Goal: Task Accomplishment & Management: Use online tool/utility

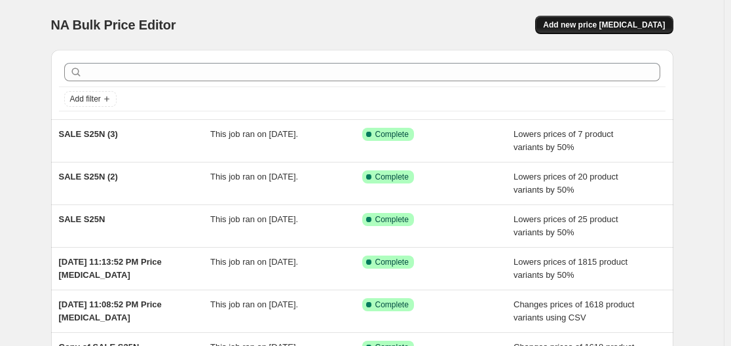
click at [617, 27] on span "Add new price [MEDICAL_DATA]" at bounding box center [604, 25] width 122 height 10
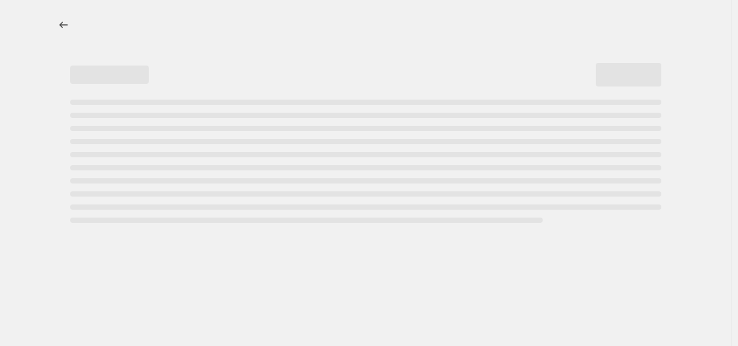
select select "percentage"
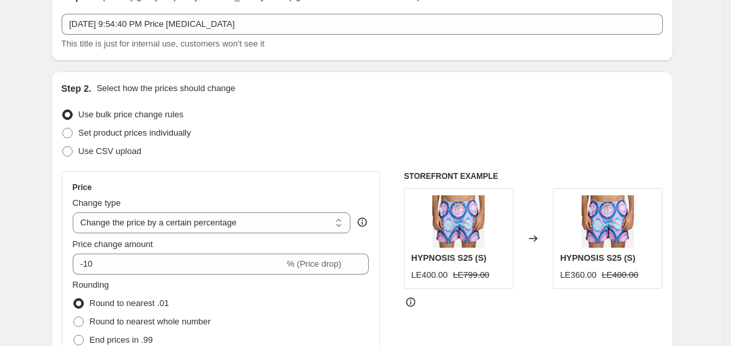
scroll to position [73, 0]
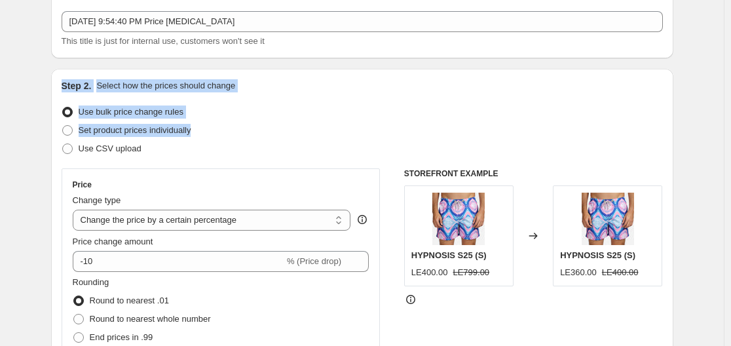
drag, startPoint x: 731, startPoint y: 43, endPoint x: 736, endPoint y: 126, distance: 84.1
click at [731, 126] on html "Home Settings Plans Skip to content Create new price [MEDICAL_DATA]. This page …" at bounding box center [365, 100] width 731 height 346
drag, startPoint x: 640, startPoint y: 117, endPoint x: 568, endPoint y: 117, distance: 72.1
click at [638, 117] on div "Use bulk price change rules" at bounding box center [363, 112] width 602 height 18
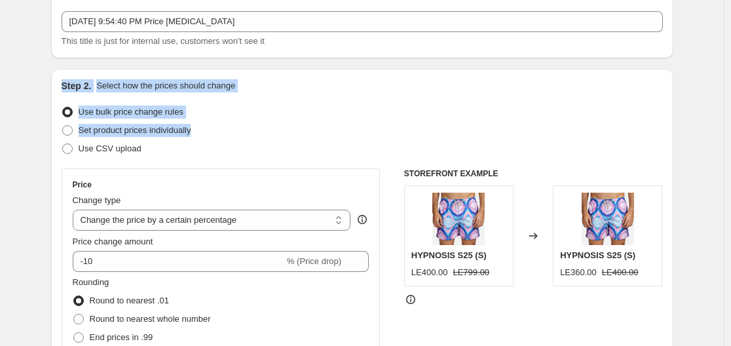
click at [193, 83] on p "Select how the prices should change" at bounding box center [165, 85] width 139 height 13
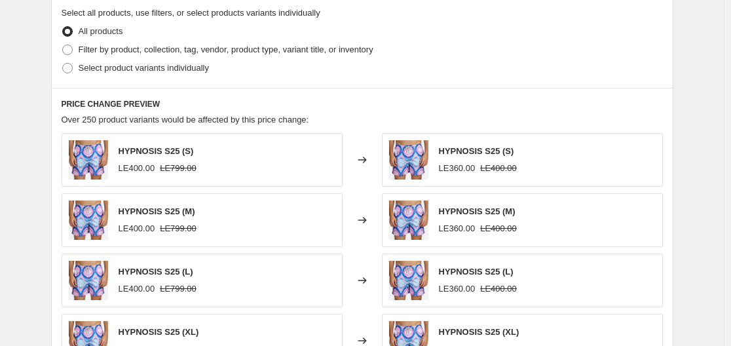
scroll to position [642, 0]
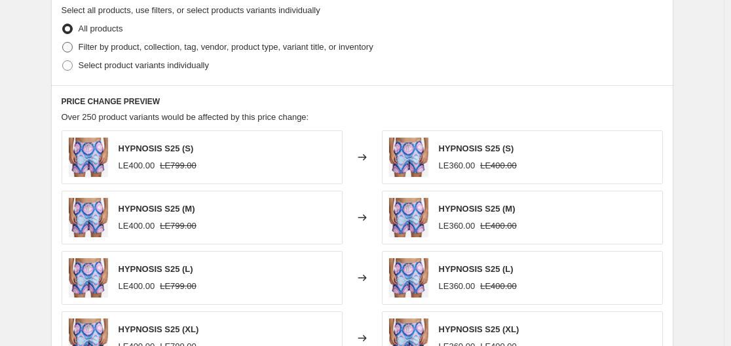
click at [164, 50] on span "Filter by product, collection, tag, vendor, product type, variant title, or inv…" at bounding box center [226, 47] width 295 height 10
click at [63, 43] on input "Filter by product, collection, tag, vendor, product type, variant title, or inv…" at bounding box center [62, 42] width 1 height 1
radio input "true"
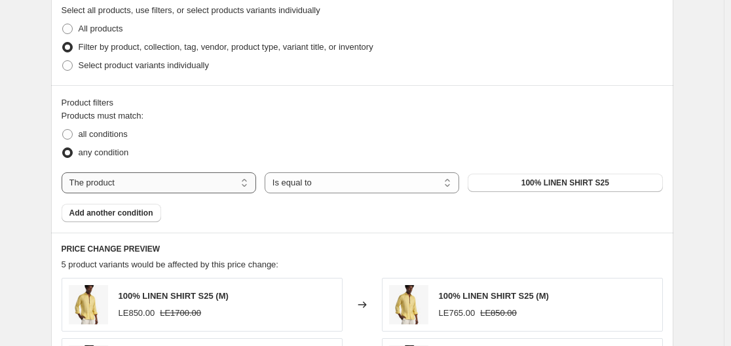
click at [145, 189] on select "The product The product's collection The product's tag The product's vendor The…" at bounding box center [159, 182] width 195 height 21
select select "collection"
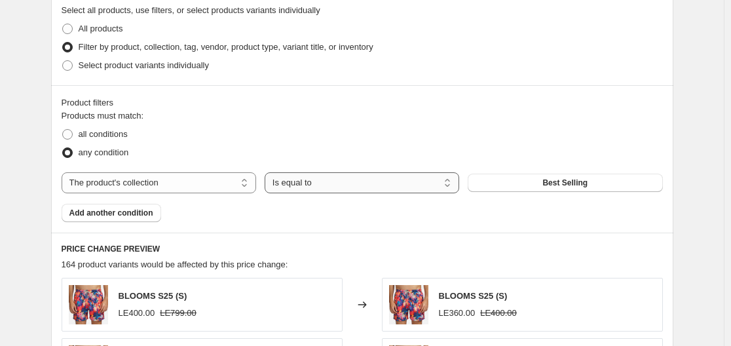
click at [325, 189] on select "Is equal to Is not equal to" at bounding box center [362, 182] width 195 height 21
click at [583, 181] on span "Best Selling" at bounding box center [565, 183] width 45 height 10
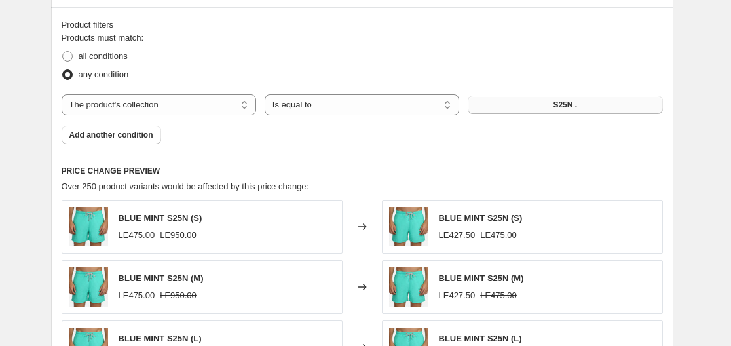
scroll to position [712, 0]
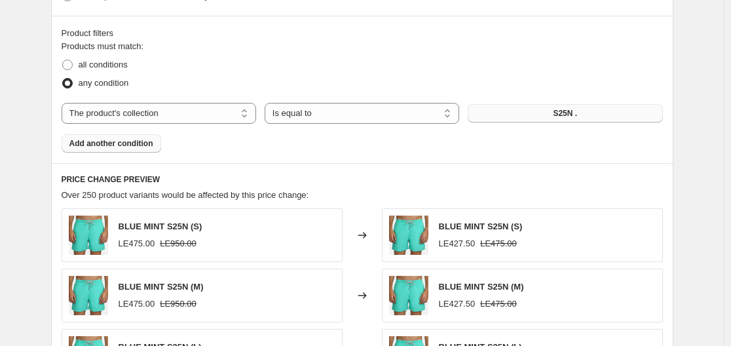
click at [132, 147] on span "Add another condition" at bounding box center [111, 143] width 84 height 10
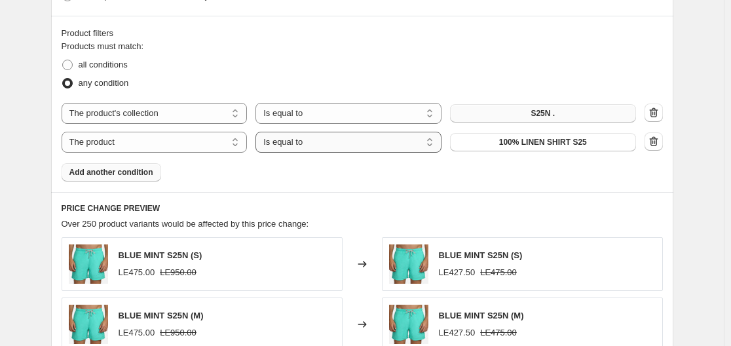
click at [291, 151] on select "Is equal to Is not equal to" at bounding box center [349, 142] width 186 height 21
click at [193, 149] on select "The product The product's collection The product's tag The product's vendor The…" at bounding box center [155, 142] width 186 height 21
click at [659, 143] on icon "button" at bounding box center [654, 141] width 13 height 13
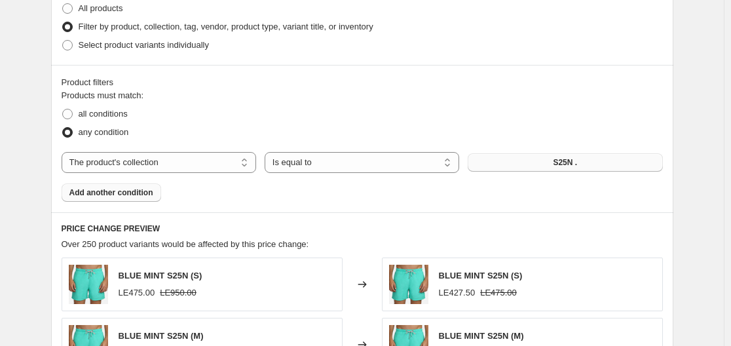
scroll to position [665, 0]
